Goal: Browse casually: Explore the website without a specific task or goal

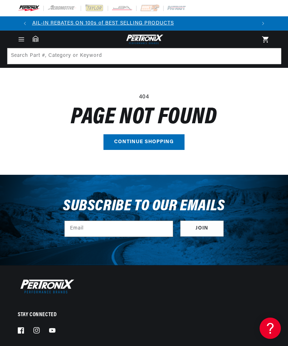
scroll to position [0, 448]
click at [164, 139] on link "Continue shopping" at bounding box center [143, 142] width 81 height 16
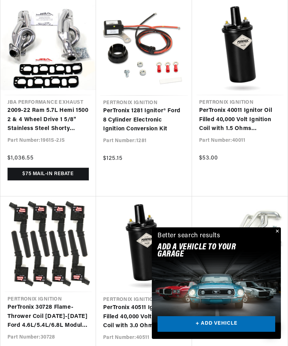
scroll to position [0, 448]
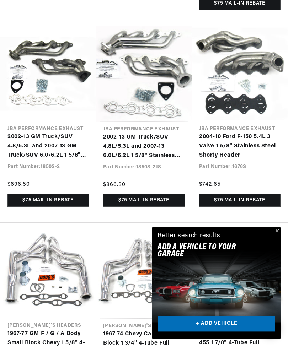
scroll to position [0, 448]
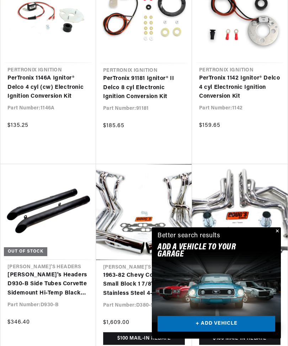
scroll to position [4760, 0]
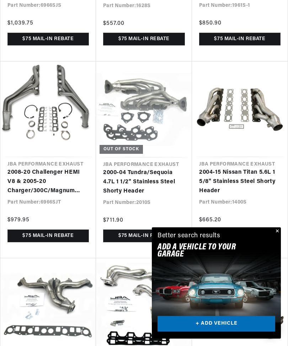
scroll to position [0, 260]
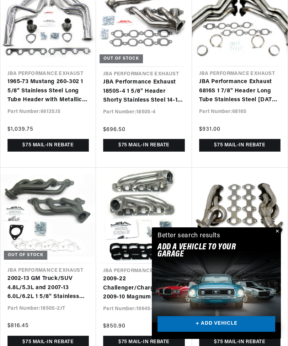
scroll to position [7316, 0]
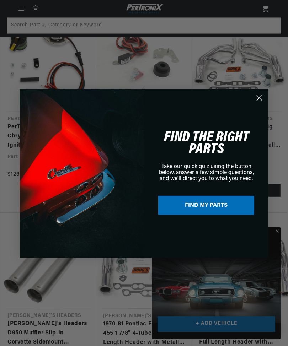
click at [260, 97] on icon "Close dialog" at bounding box center [259, 97] width 5 height 5
